Goal: Task Accomplishment & Management: Manage account settings

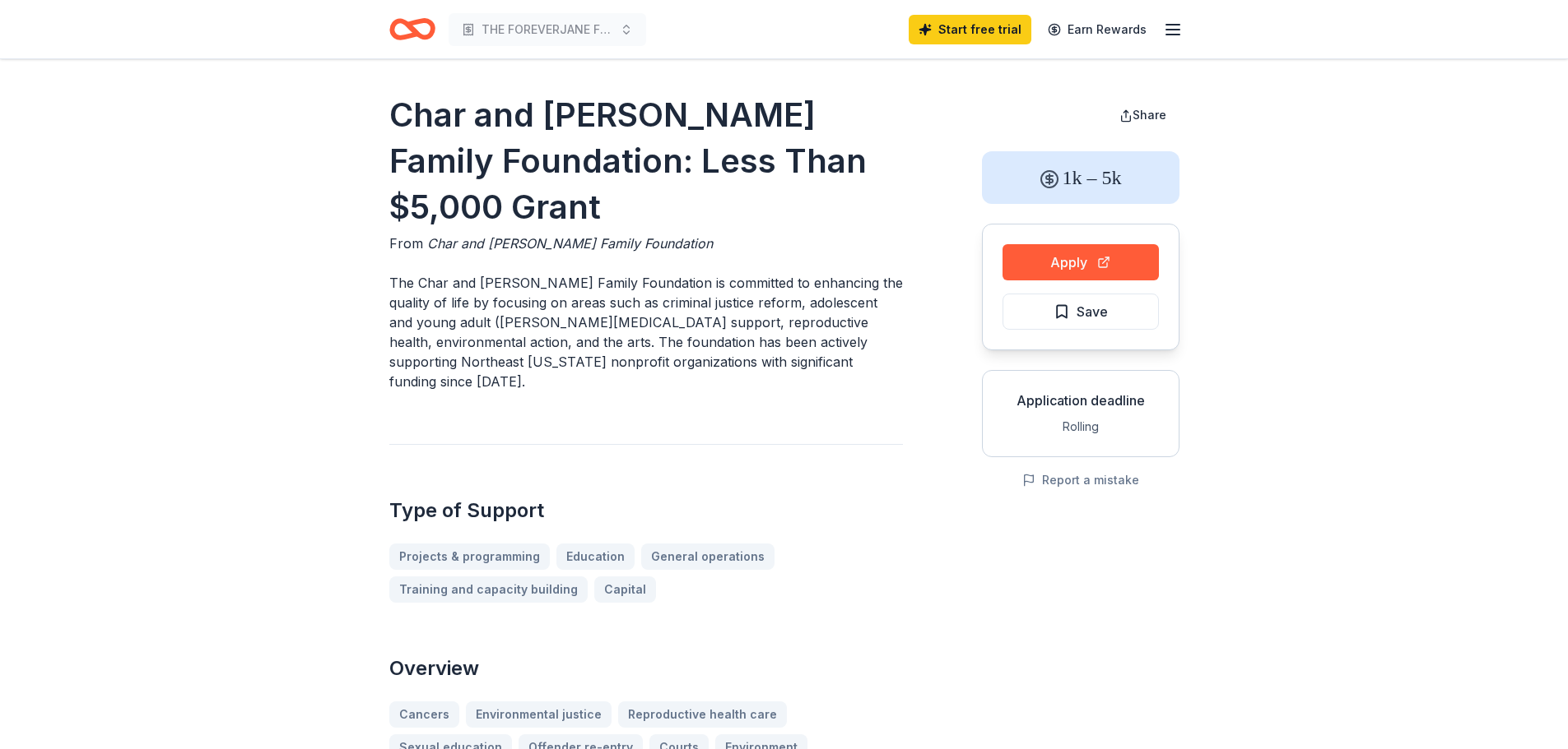
click at [1171, 23] on icon "button" at bounding box center [1173, 30] width 20 height 20
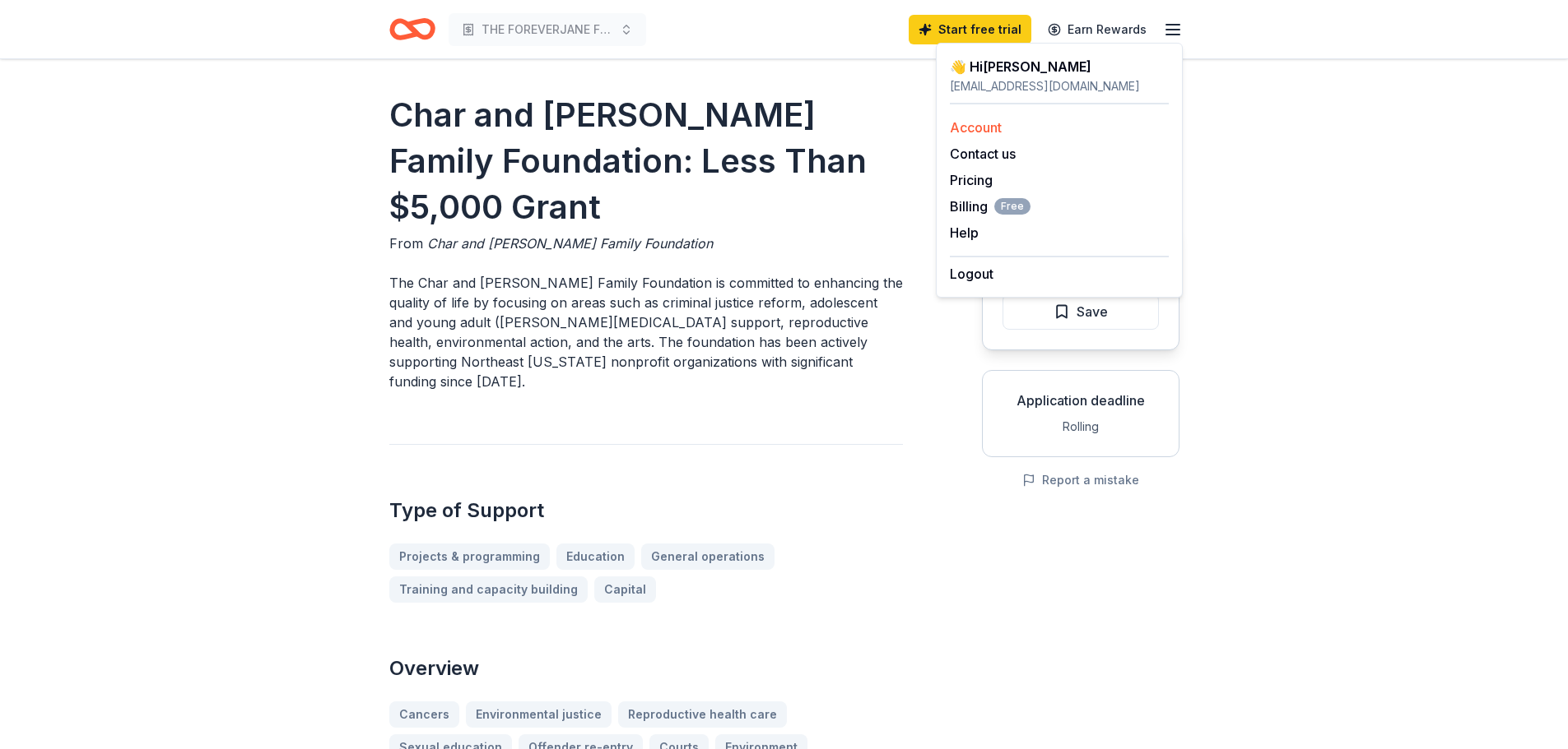
click at [997, 130] on link "Account" at bounding box center [975, 127] width 52 height 16
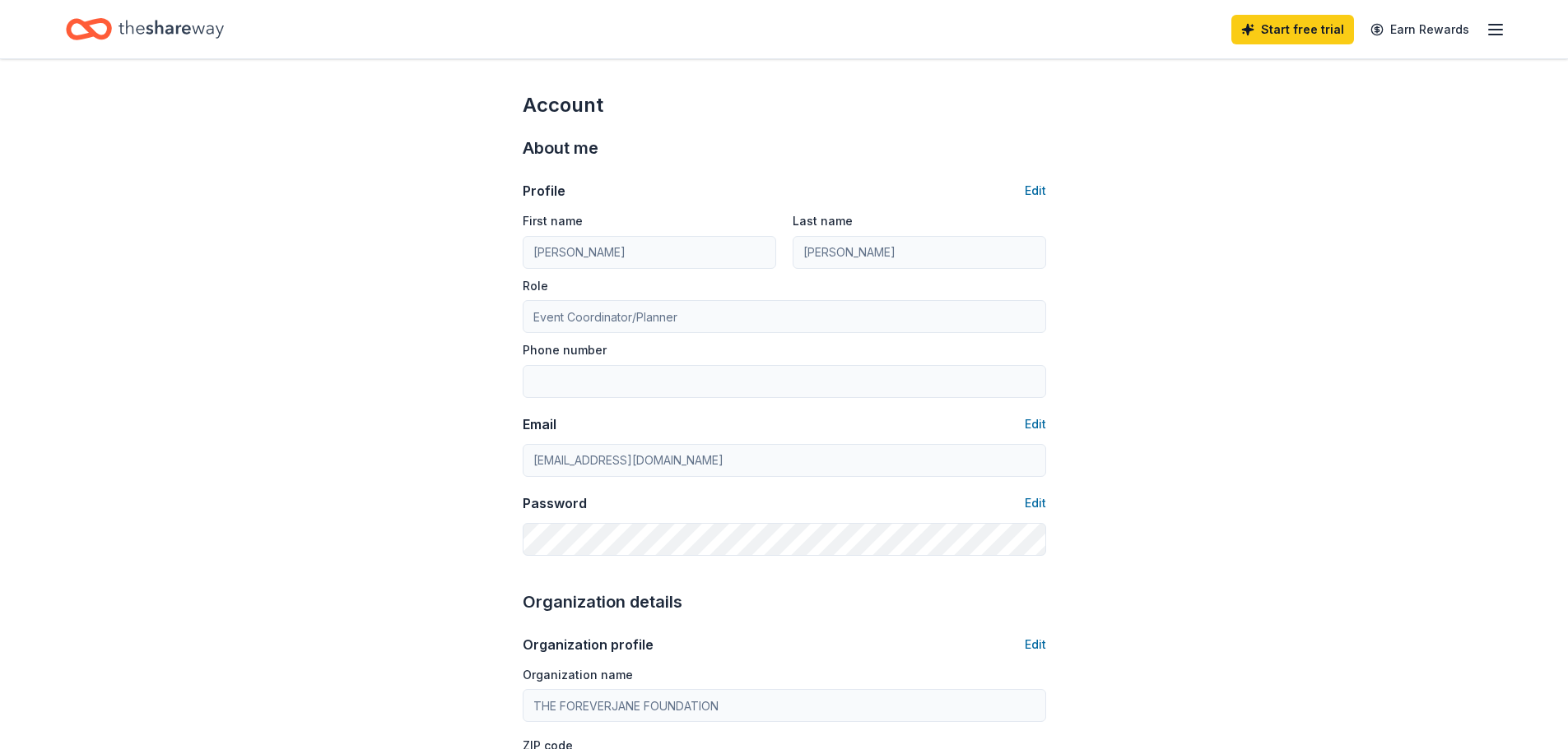
drag, startPoint x: 1501, startPoint y: 13, endPoint x: 1501, endPoint y: 26, distance: 13.0
click at [1501, 20] on div "Start free trial Earn Rewards" at bounding box center [1368, 29] width 274 height 39
click at [1501, 27] on icon "button" at bounding box center [1495, 30] width 20 height 20
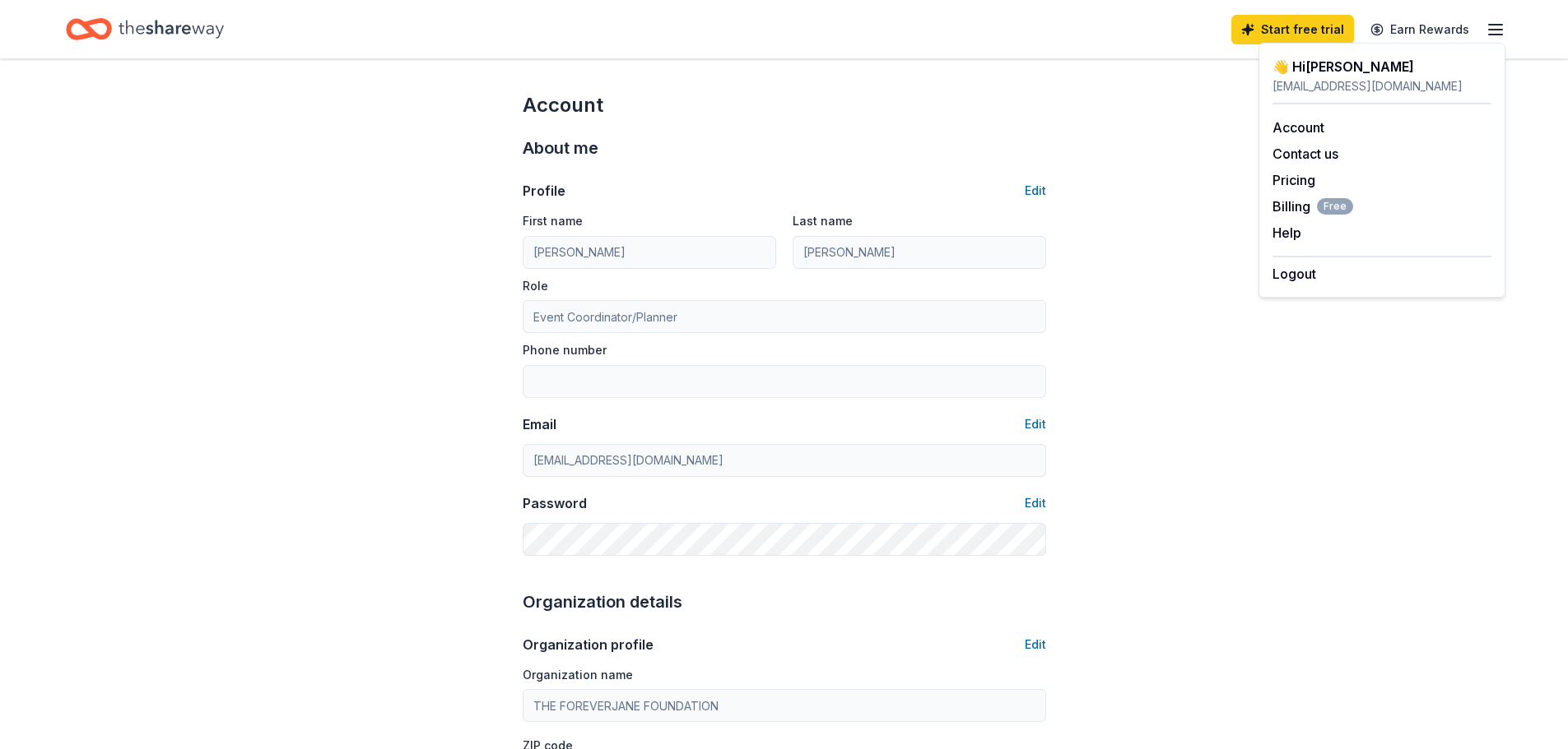
click at [1342, 86] on div "[EMAIL_ADDRESS][DOMAIN_NAME]" at bounding box center [1382, 86] width 219 height 20
click at [1315, 135] on div "Account" at bounding box center [1382, 127] width 219 height 20
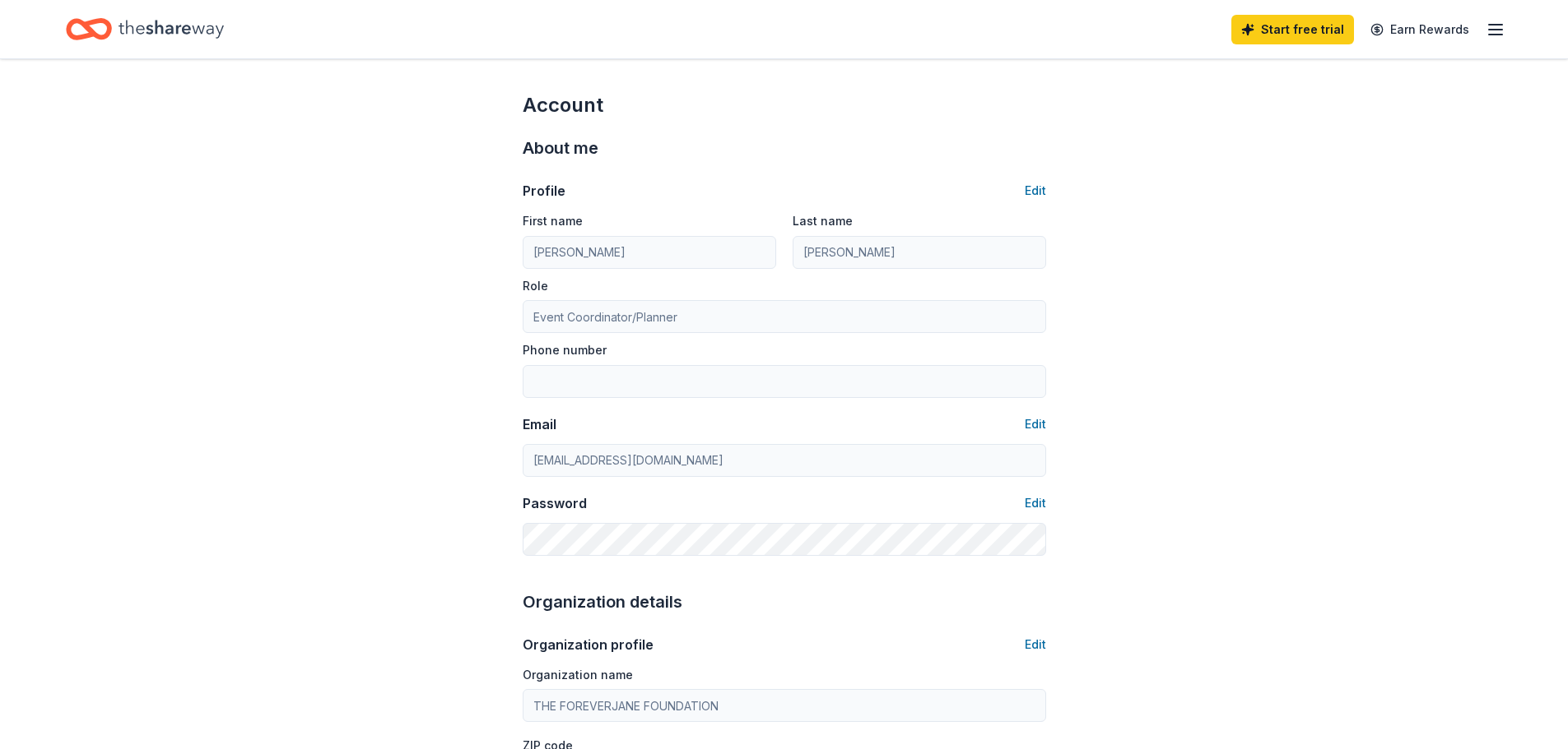
click at [1495, 28] on icon "button" at bounding box center [1495, 30] width 20 height 20
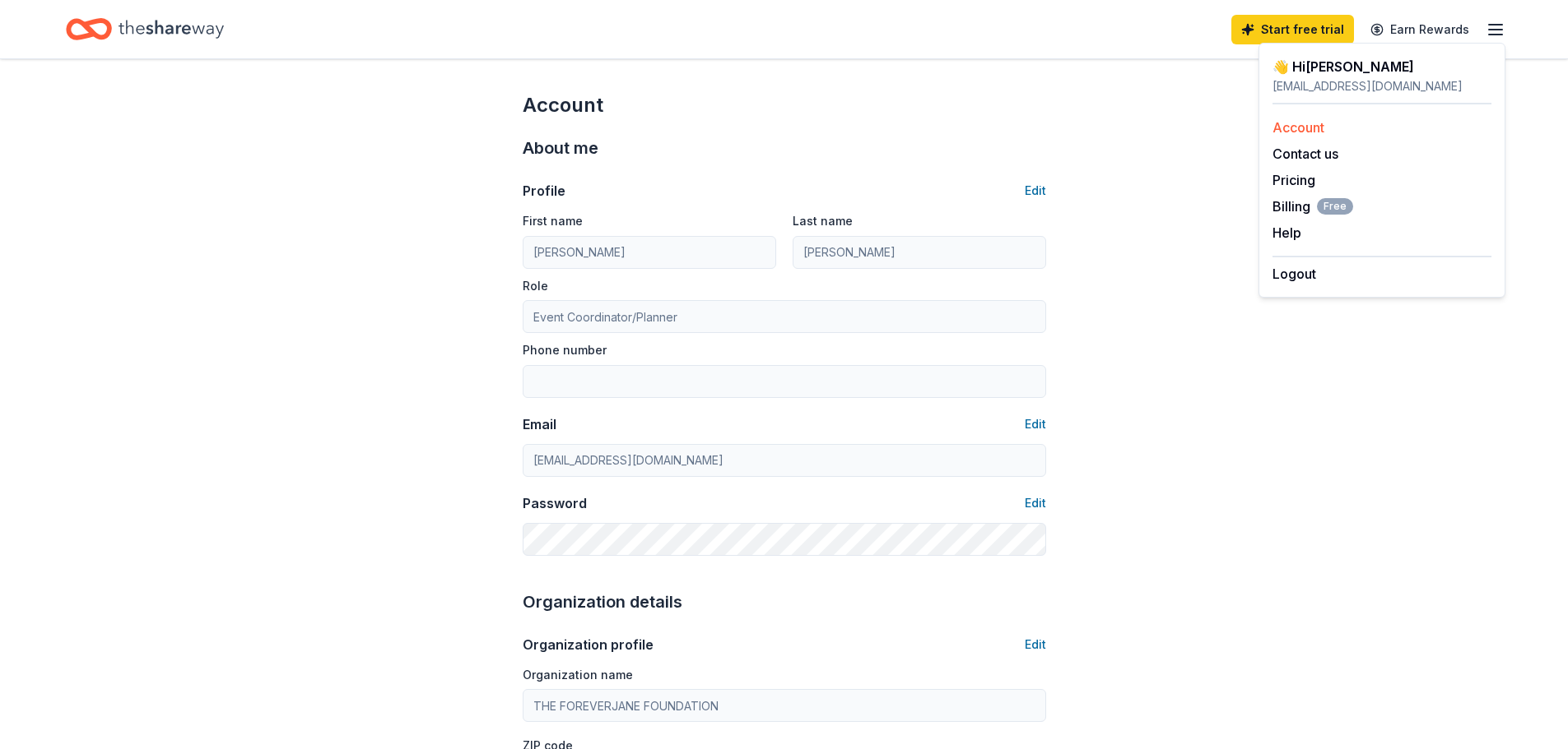
click at [1310, 132] on link "Account" at bounding box center [1298, 127] width 52 height 16
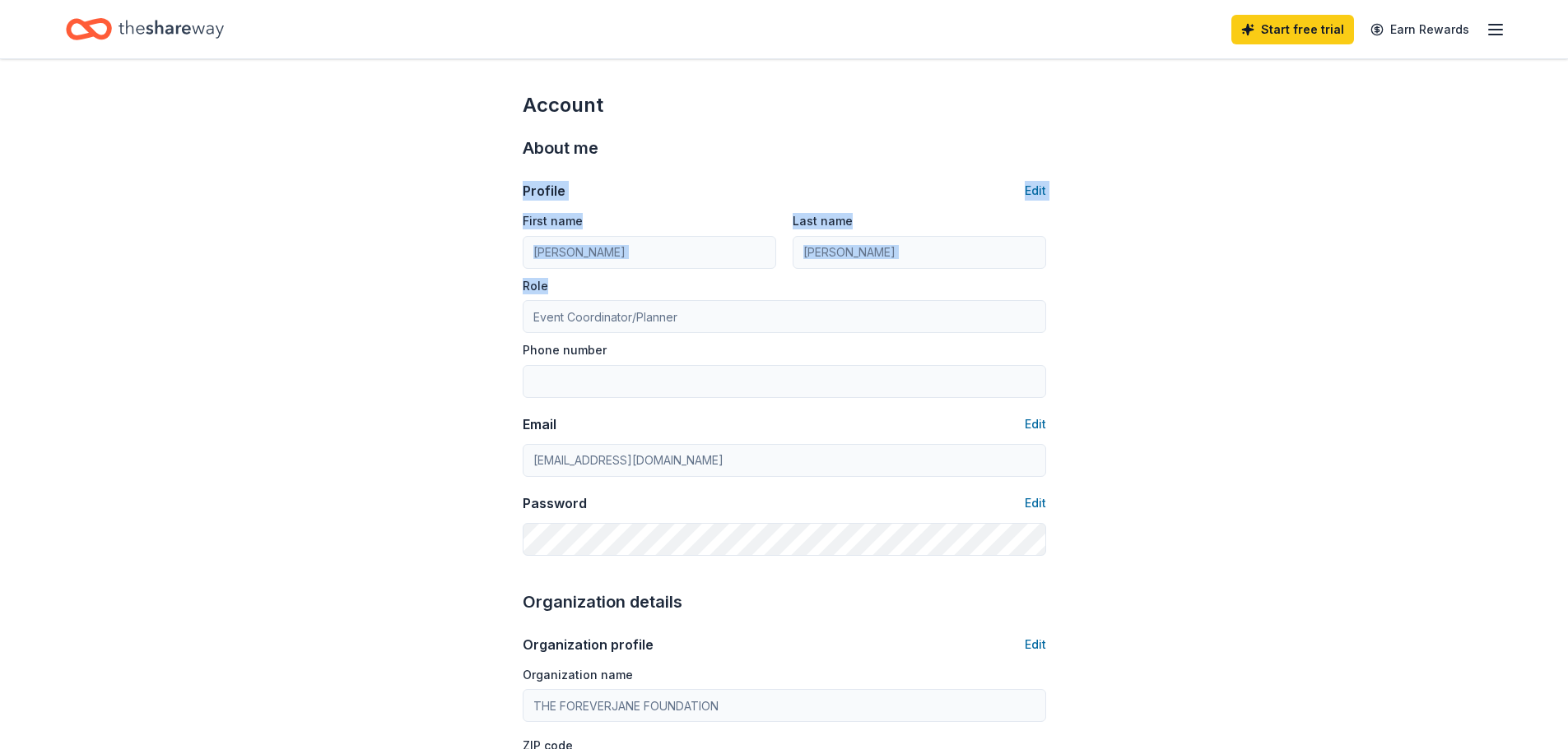
drag, startPoint x: 1565, startPoint y: 237, endPoint x: 1556, endPoint y: 290, distance: 53.8
drag, startPoint x: 1540, startPoint y: 279, endPoint x: 1530, endPoint y: 275, distance: 10.8
